Goal: Task Accomplishment & Management: Use online tool/utility

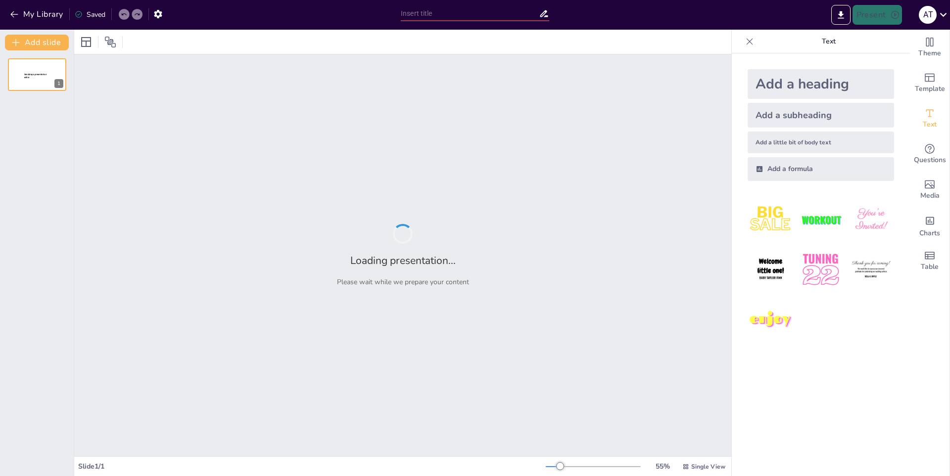
type input "Construyendo Futuros: Educación Económica y Financiera en la IE [GEOGRAPHIC_DAT…"
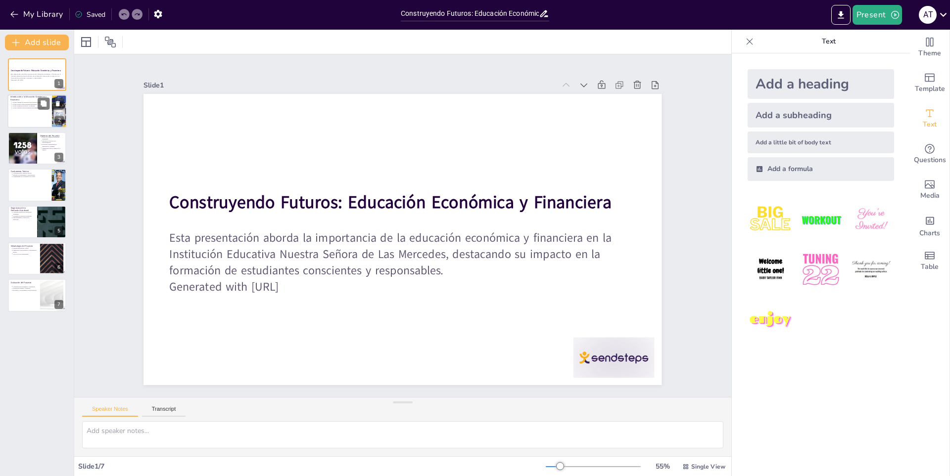
click at [42, 111] on div at bounding box center [36, 112] width 59 height 34
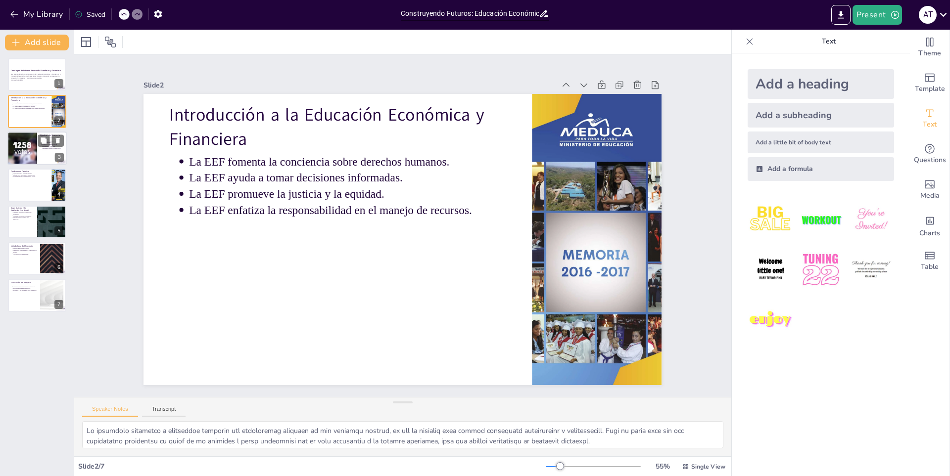
click at [42, 154] on div at bounding box center [36, 149] width 59 height 34
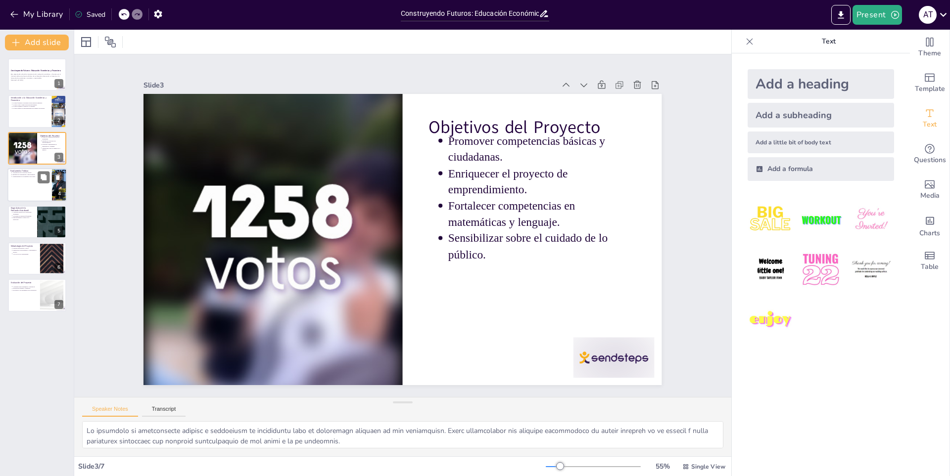
click at [32, 179] on div at bounding box center [36, 185] width 59 height 34
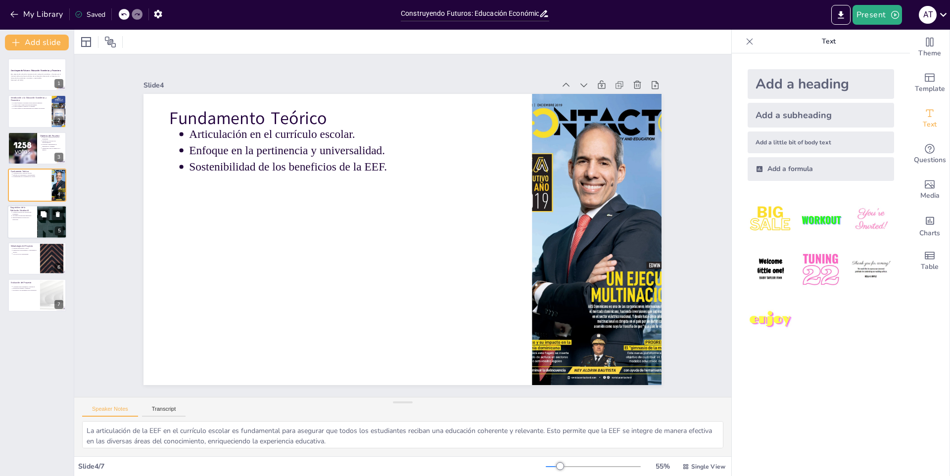
click at [27, 214] on p "Contextos diversos de la población estudiantil." at bounding box center [23, 213] width 22 height 4
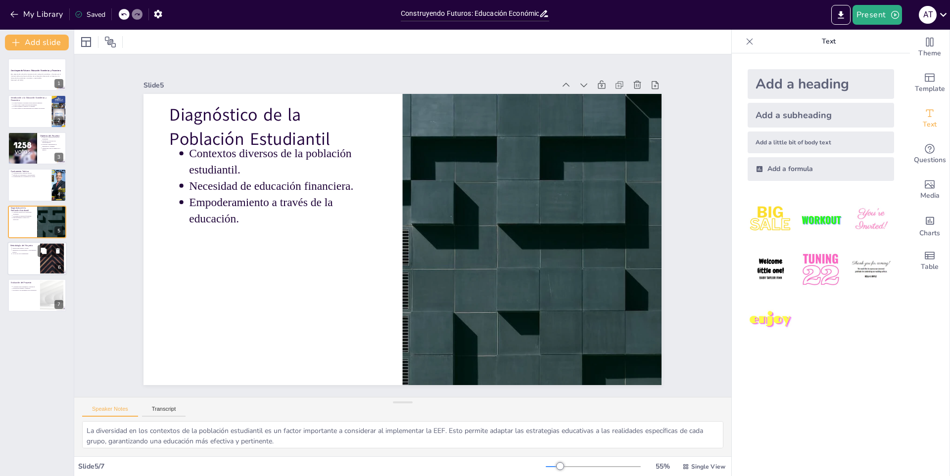
click at [23, 262] on div at bounding box center [36, 259] width 59 height 34
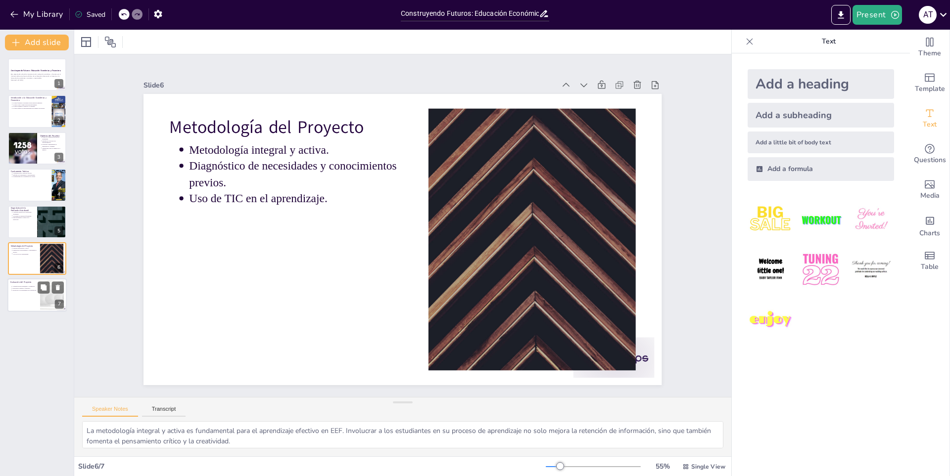
drag, startPoint x: 12, startPoint y: 301, endPoint x: 26, endPoint y: 300, distance: 13.4
click at [13, 301] on div at bounding box center [36, 296] width 59 height 34
type textarea "La coherencia entre enseñanza y evaluación es fundamental para garantizar que l…"
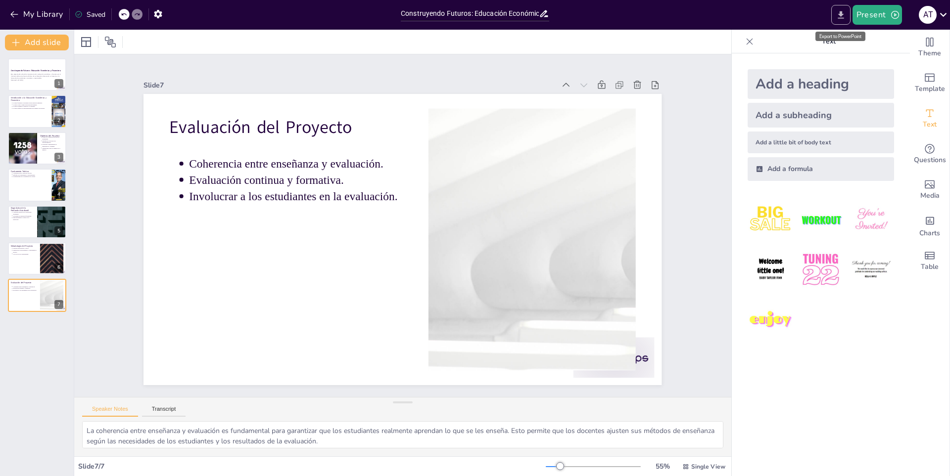
click at [841, 13] on icon "Export to PowerPoint" at bounding box center [841, 14] width 6 height 7
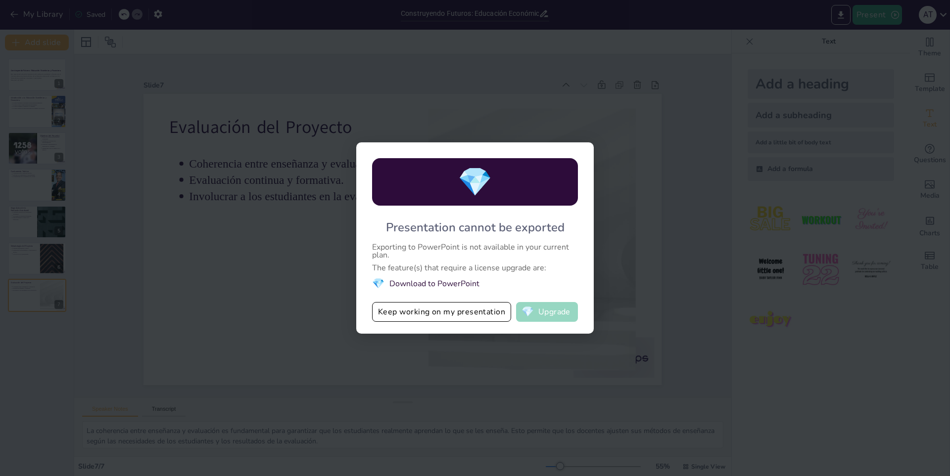
click at [551, 310] on button "💎 Upgrade" at bounding box center [547, 312] width 62 height 20
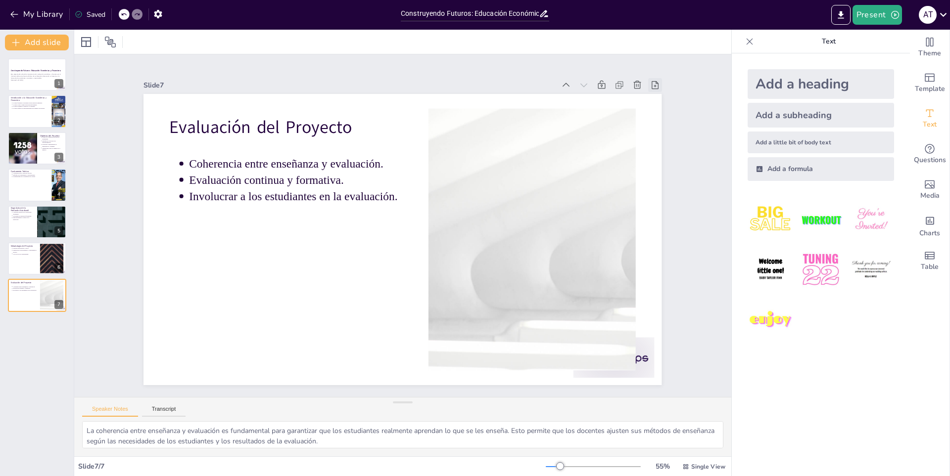
click at [674, 136] on icon at bounding box center [678, 140] width 8 height 9
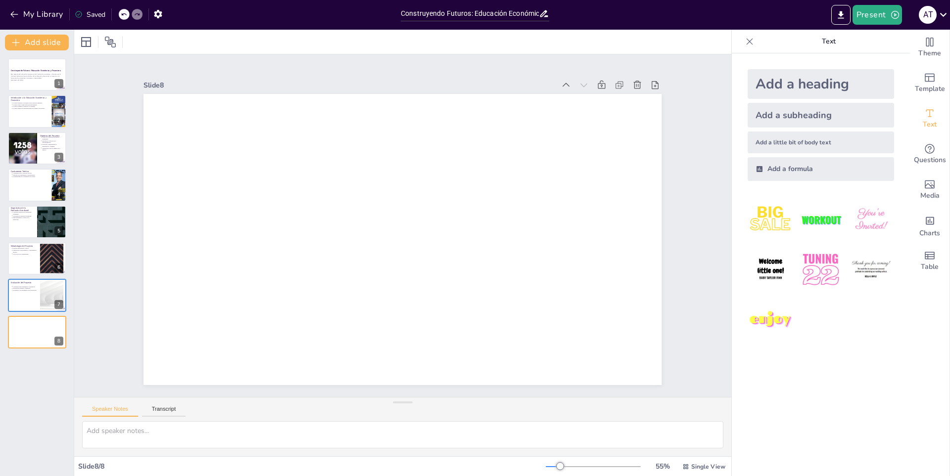
click at [234, 66] on div "Slide 1 Construyendo Futuros: Educación Económica y Financiera Esta presentació…" at bounding box center [402, 226] width 591 height 464
click at [32, 82] on div at bounding box center [36, 75] width 59 height 34
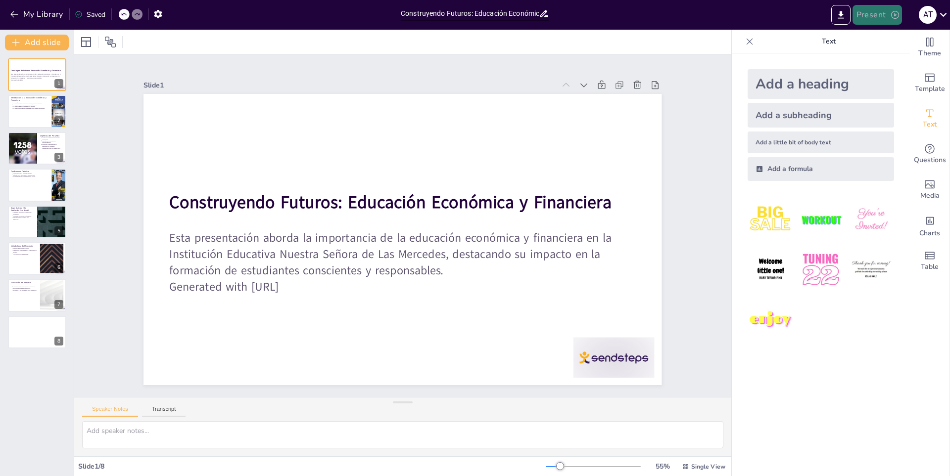
click at [877, 12] on button "Present" at bounding box center [877, 15] width 49 height 20
click at [883, 56] on li "Play presentation" at bounding box center [893, 61] width 78 height 16
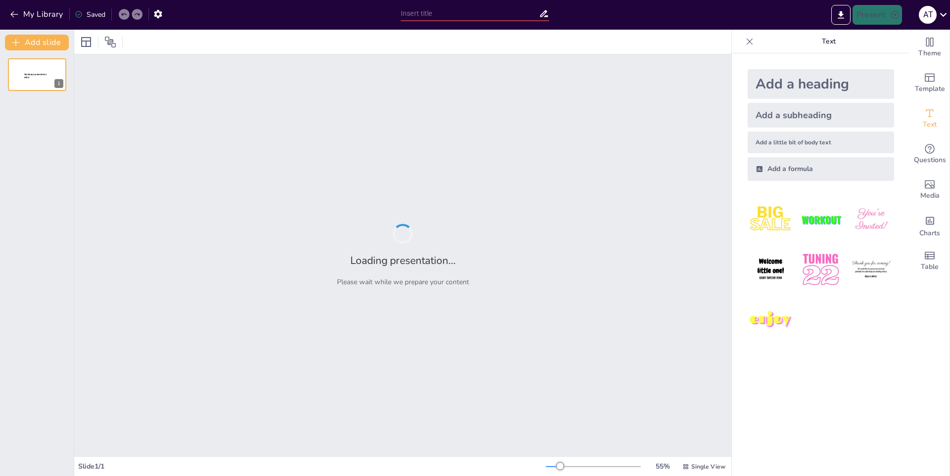
type input "Construyendo Futuros: Educación Económica y Financiera en la IE [GEOGRAPHIC_DAT…"
